Goal: Find specific page/section: Find specific page/section

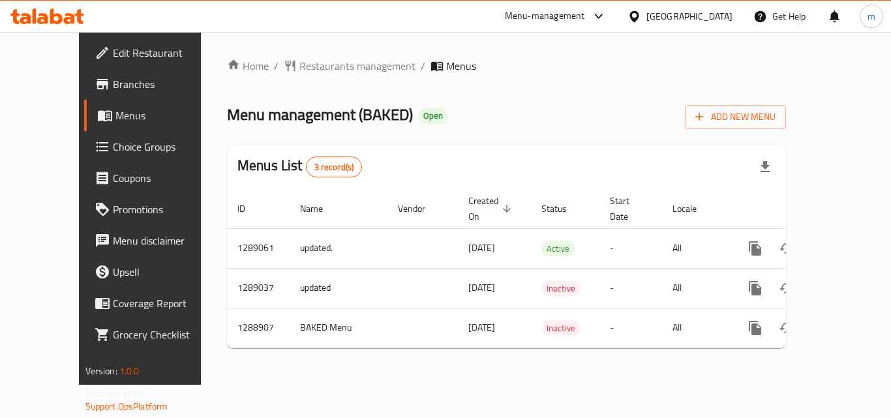
click at [719, 10] on div "[GEOGRAPHIC_DATA]" at bounding box center [689, 16] width 86 height 14
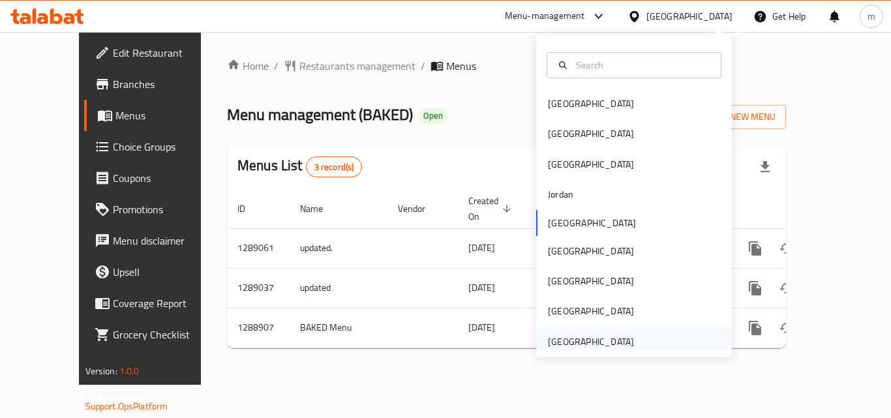
click at [571, 335] on div "[GEOGRAPHIC_DATA]" at bounding box center [591, 342] width 86 height 14
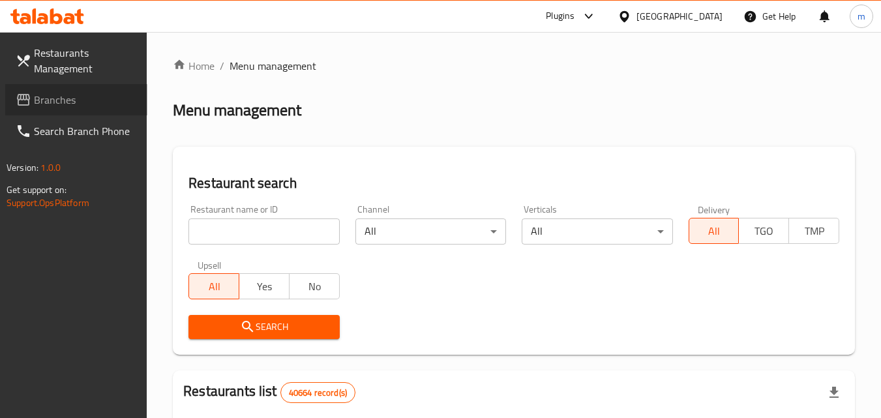
click at [67, 101] on span "Branches" at bounding box center [85, 100] width 103 height 16
